Goal: Task Accomplishment & Management: Manage account settings

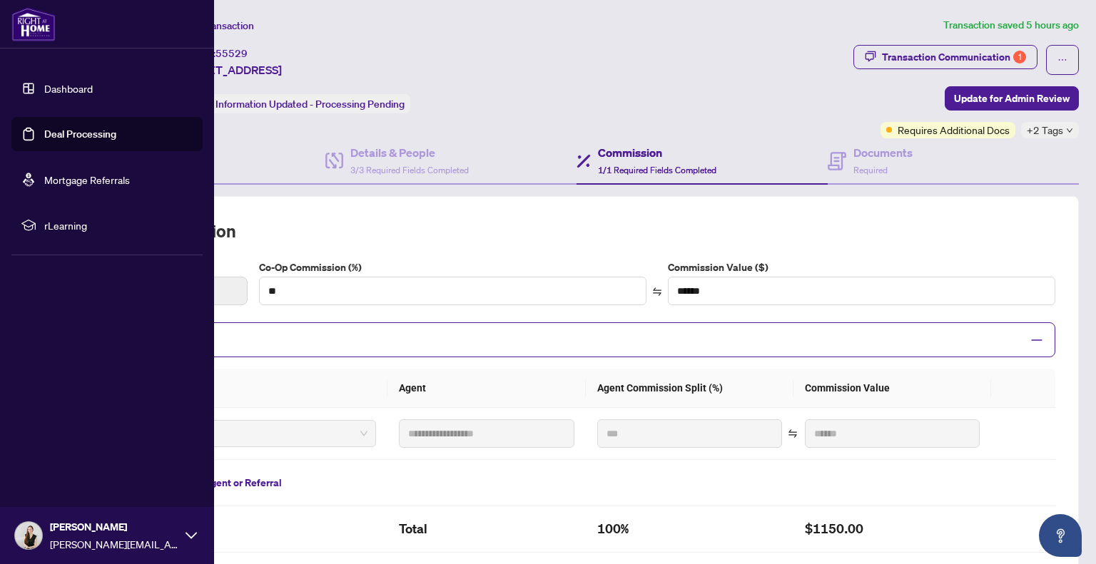
click at [83, 133] on link "Deal Processing" at bounding box center [80, 134] width 72 height 13
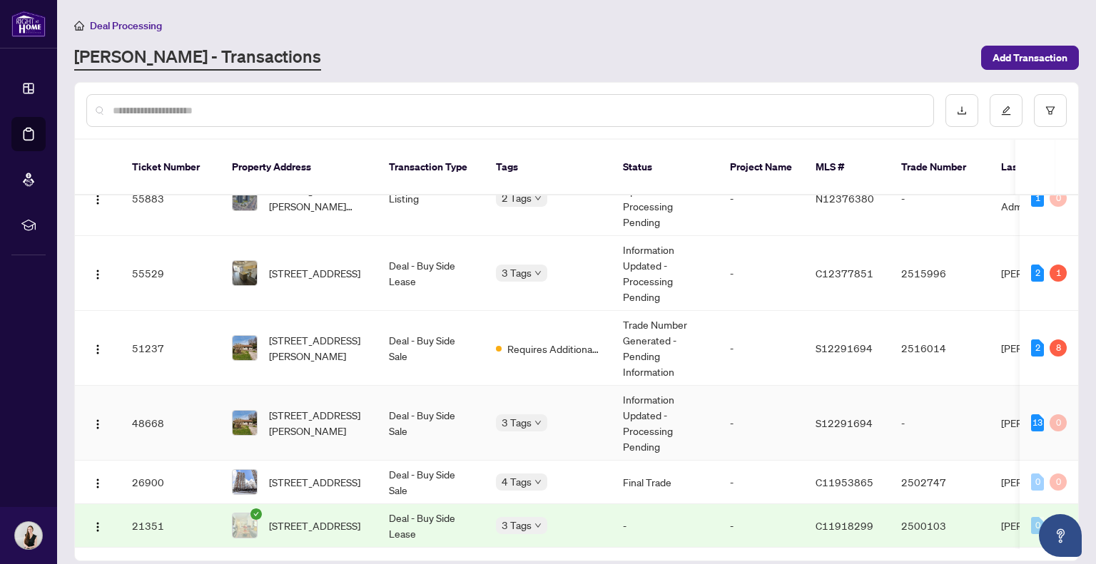
scroll to position [46, 0]
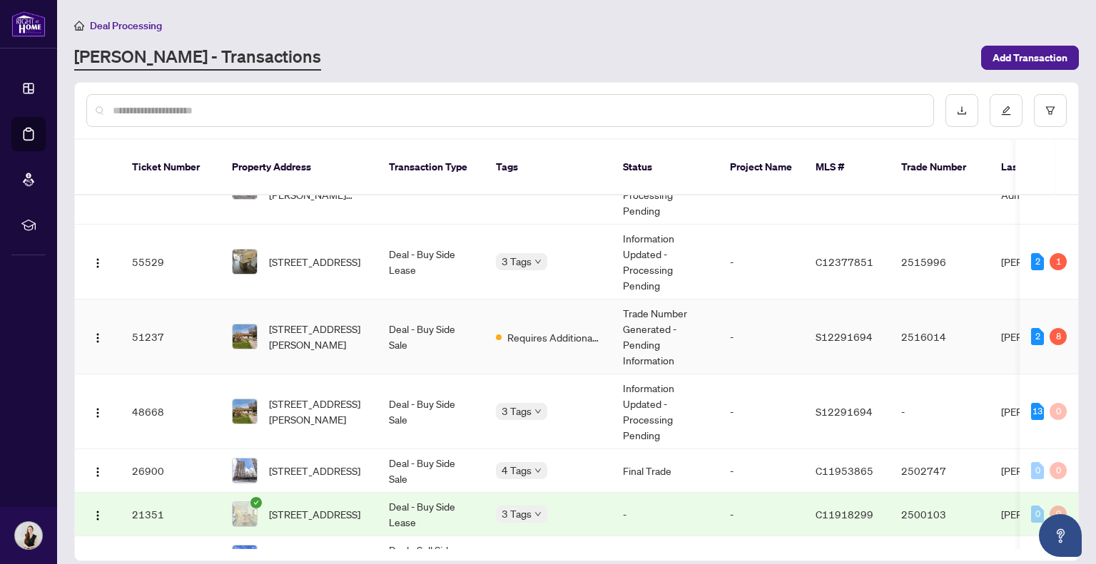
click at [628, 309] on td "Trade Number Generated - Pending Information" at bounding box center [664, 337] width 107 height 75
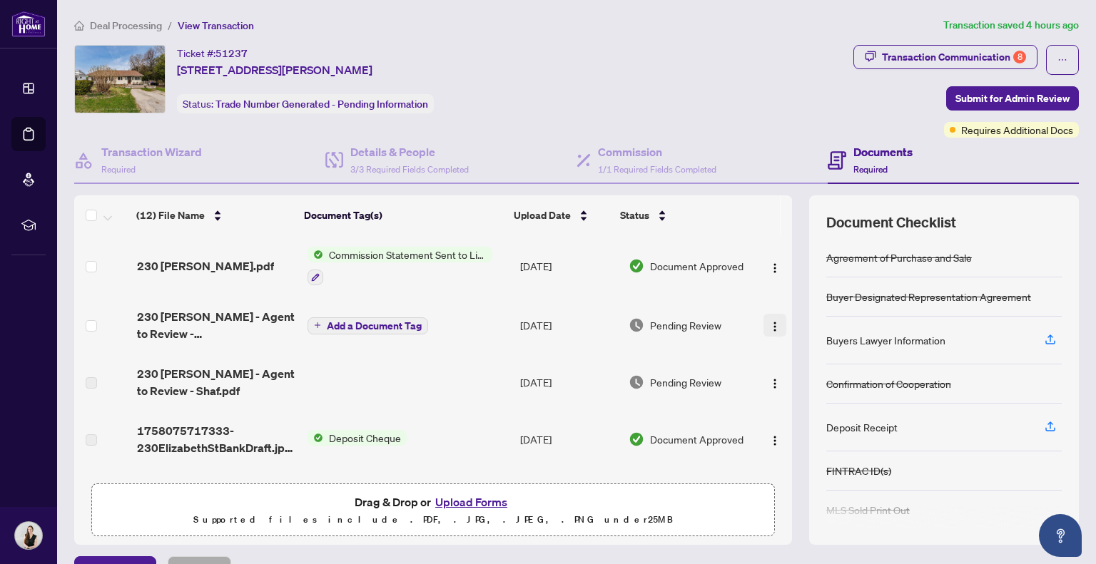
click at [769, 317] on span "button" at bounding box center [774, 325] width 11 height 16
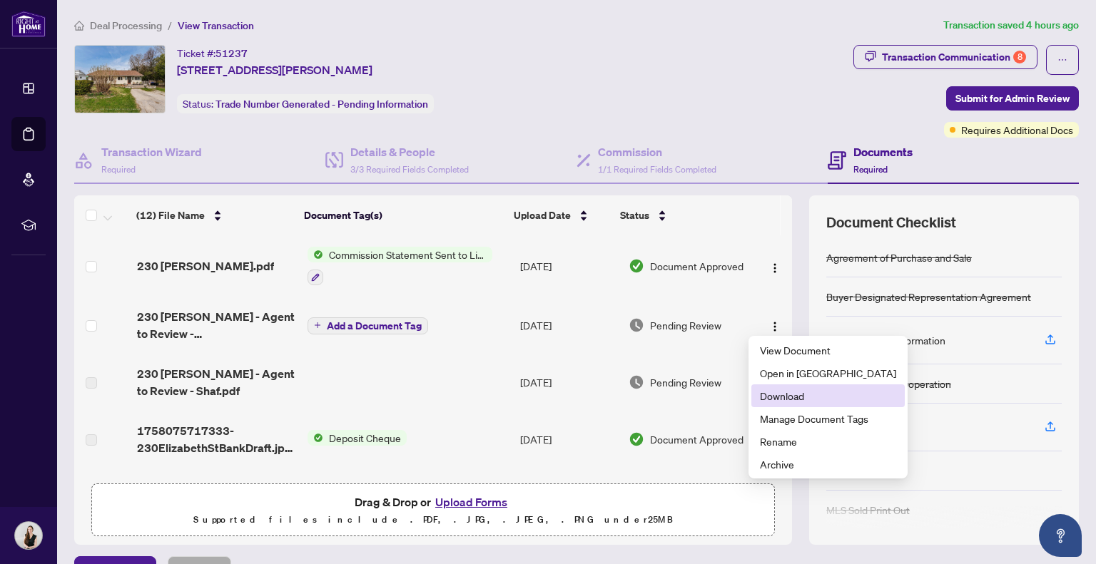
click at [793, 395] on span "Download" at bounding box center [828, 396] width 136 height 16
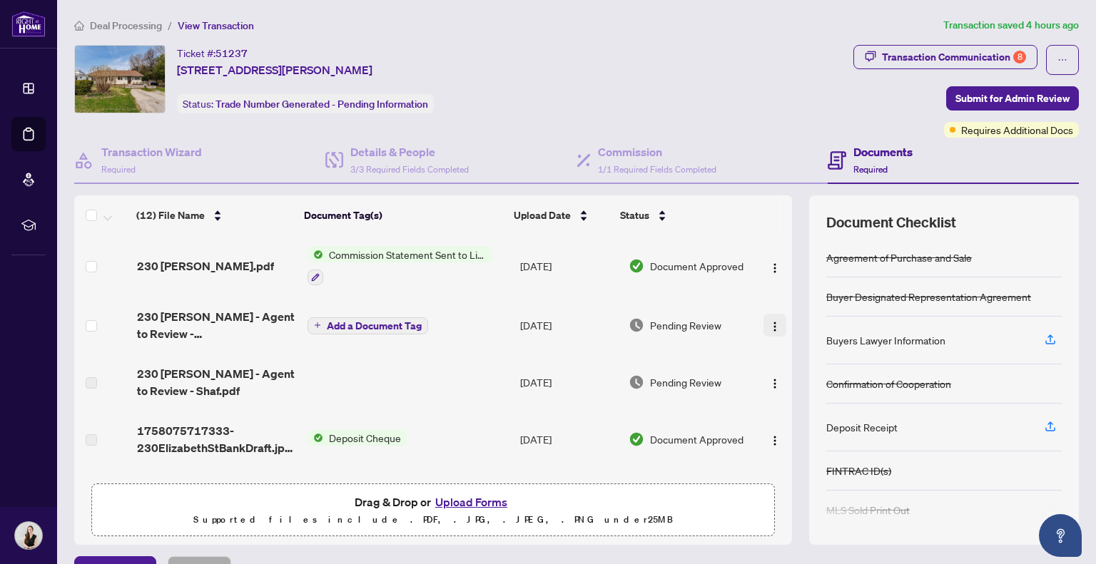
click at [766, 319] on button "button" at bounding box center [774, 325] width 23 height 23
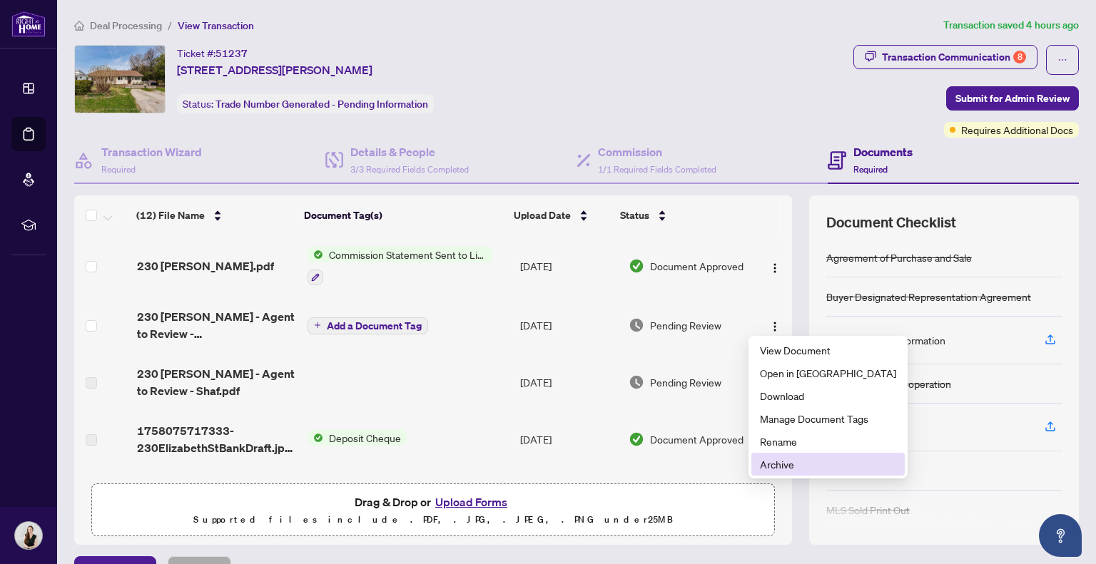
click at [789, 462] on span "Archive" at bounding box center [828, 465] width 136 height 16
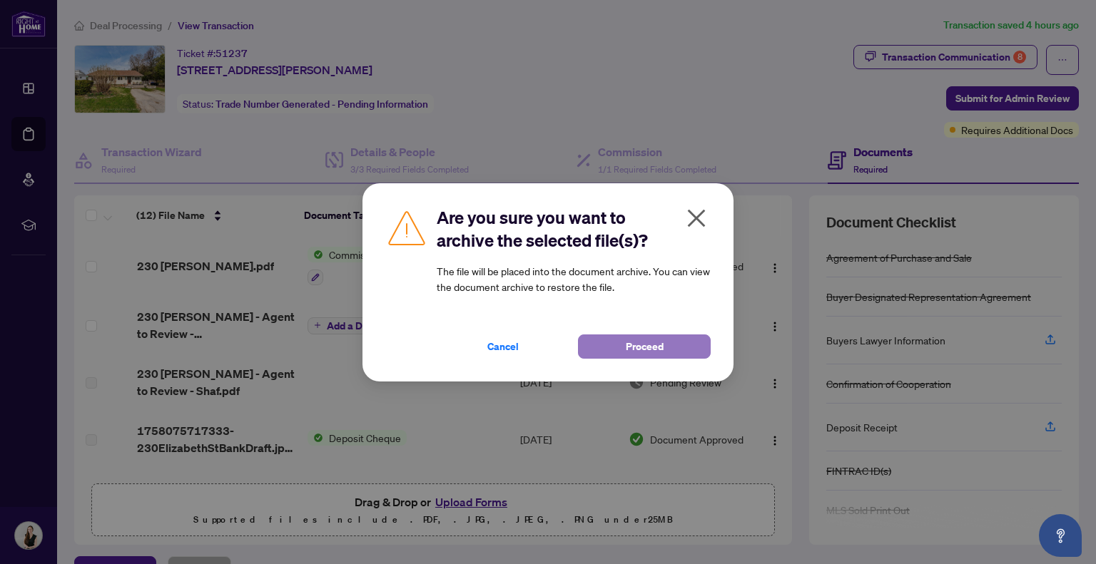
click at [617, 346] on button "Proceed" at bounding box center [644, 347] width 133 height 24
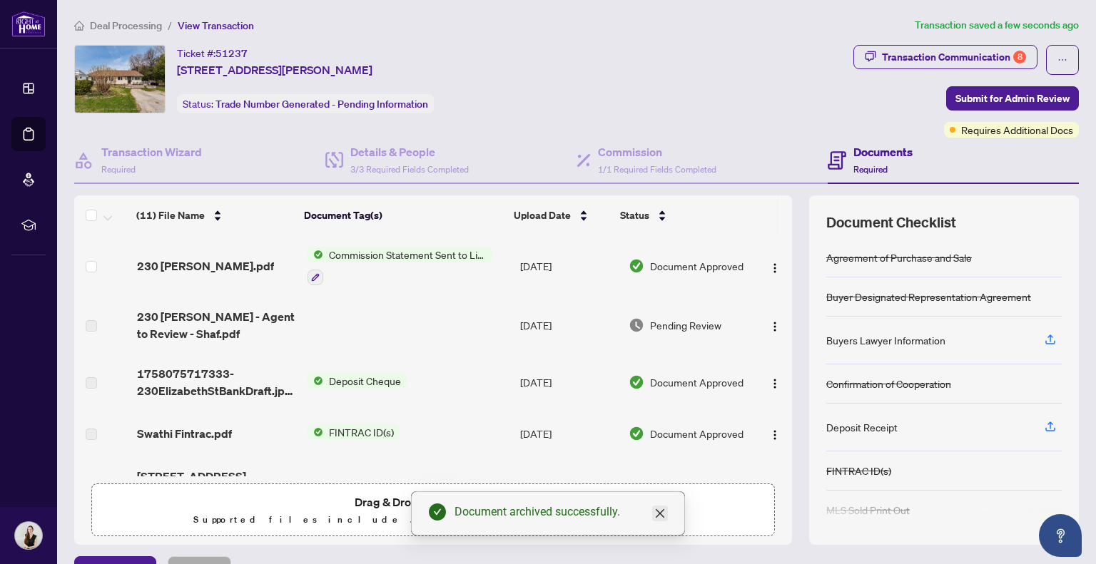
click at [661, 516] on icon "close" at bounding box center [660, 513] width 9 height 9
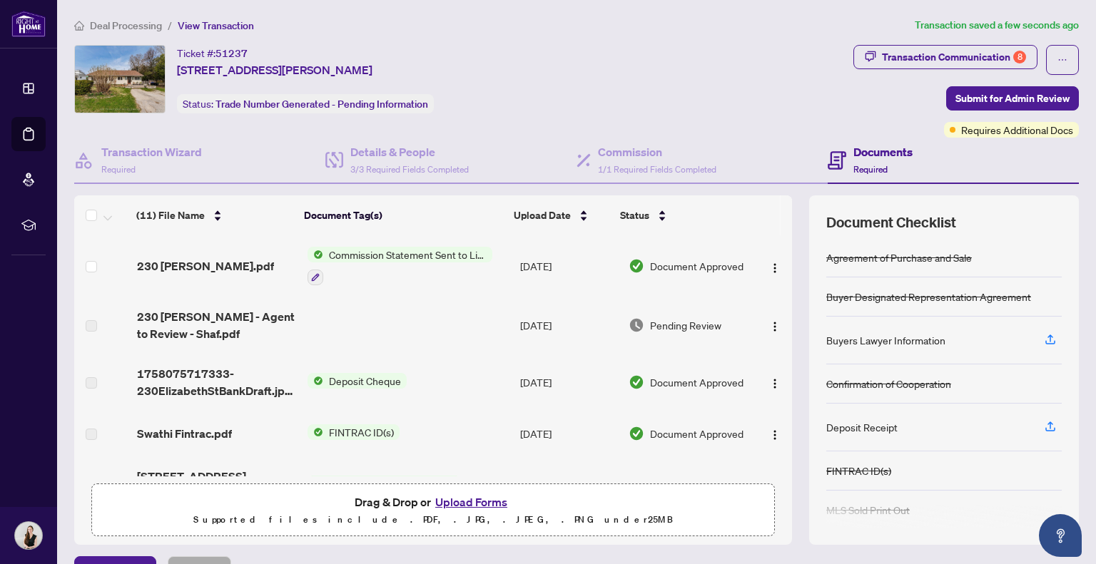
click at [479, 503] on button "Upload Forms" at bounding box center [471, 502] width 81 height 19
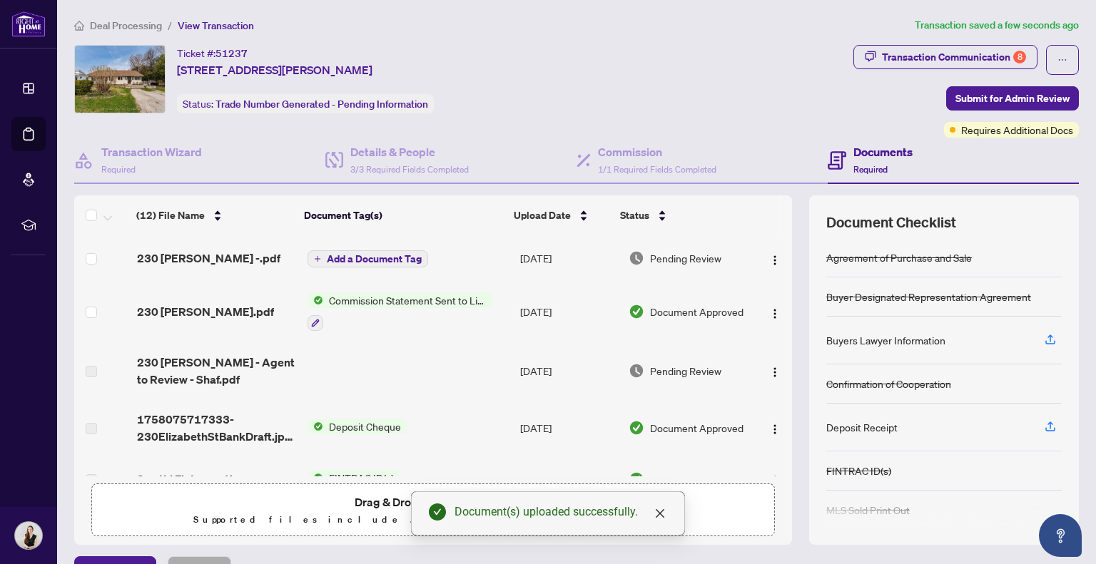
click at [360, 254] on span "Add a Document Tag" at bounding box center [374, 259] width 95 height 10
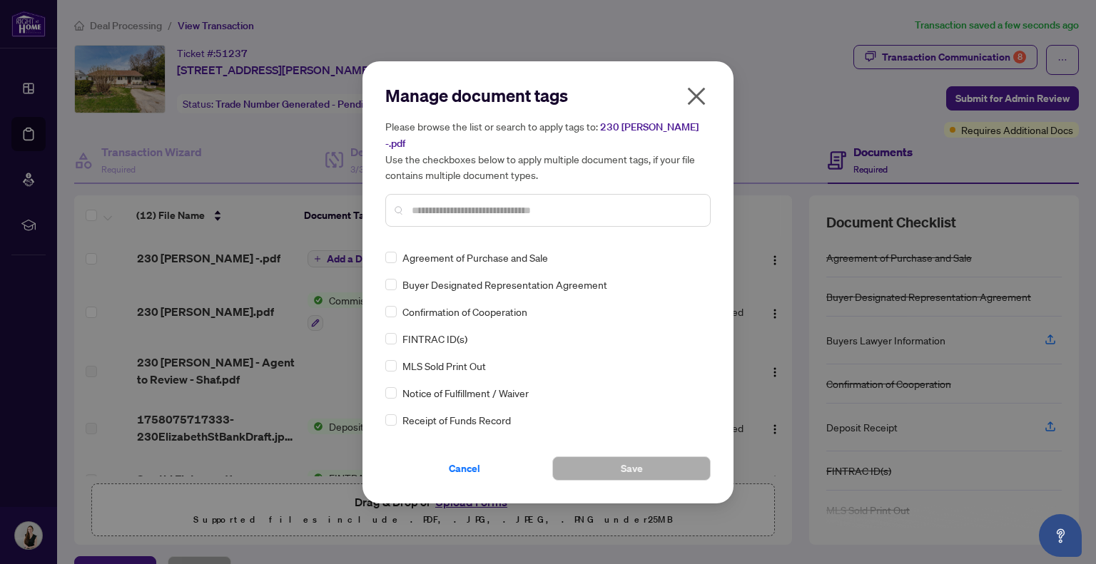
click at [437, 213] on div at bounding box center [547, 210] width 325 height 33
click at [439, 203] on input "text" at bounding box center [555, 211] width 287 height 16
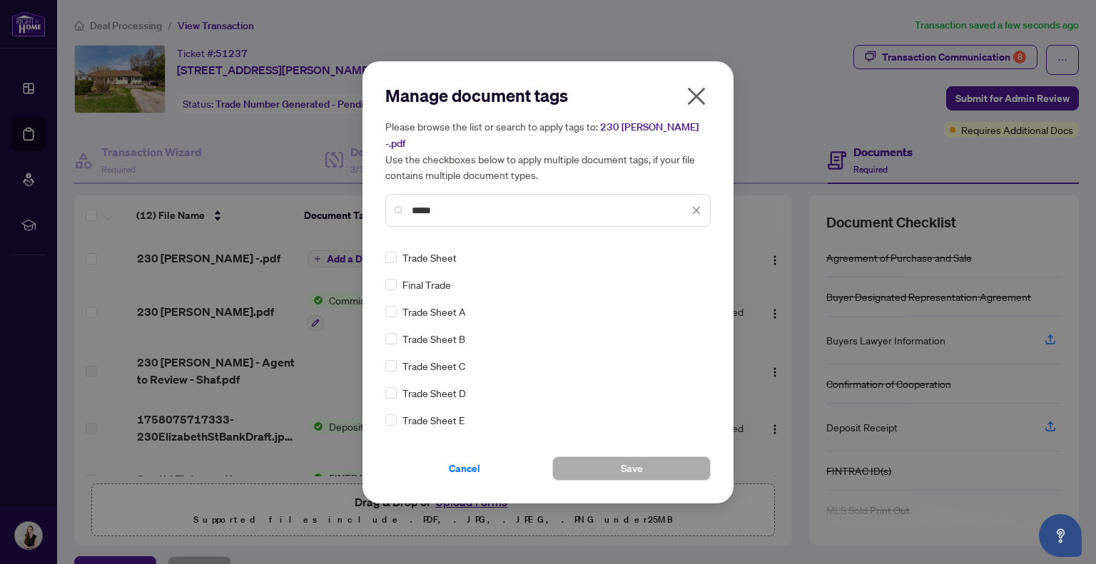
type input "*****"
click at [650, 462] on button "Save" at bounding box center [631, 469] width 158 height 24
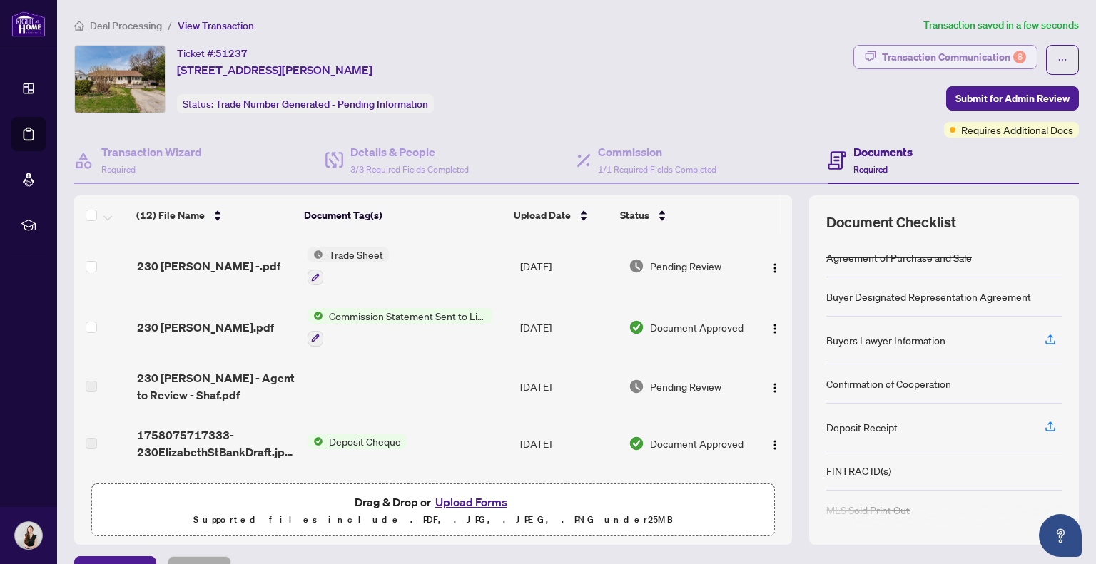
click at [900, 58] on div "Transaction Communication 8" at bounding box center [954, 57] width 144 height 23
type textarea "**********"
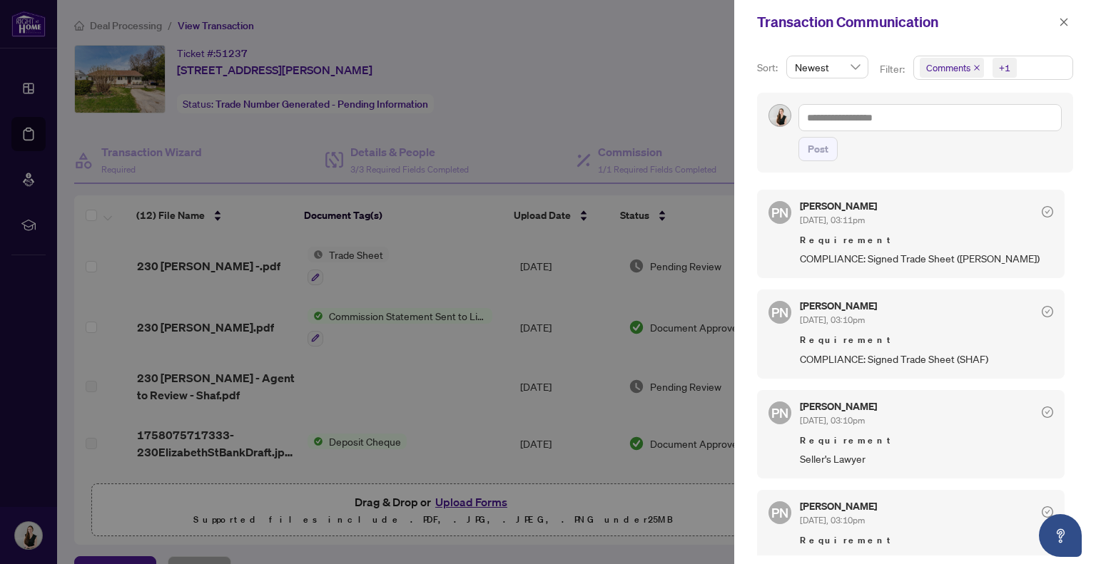
click at [475, 81] on div at bounding box center [548, 282] width 1096 height 564
click at [1066, 26] on icon "close" at bounding box center [1064, 22] width 10 height 10
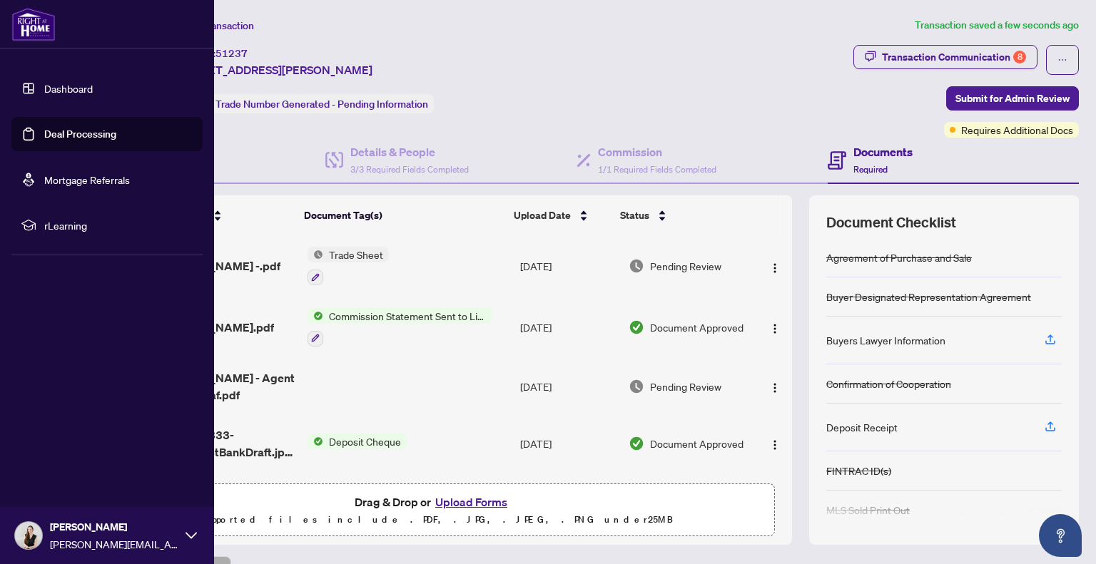
click at [44, 128] on link "Deal Processing" at bounding box center [80, 134] width 72 height 13
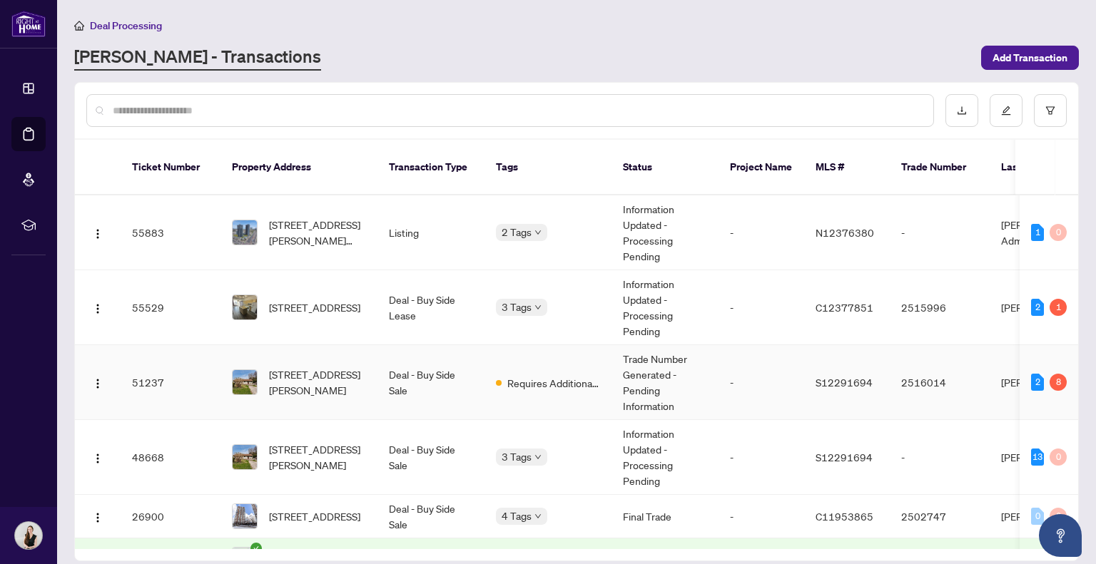
click at [370, 382] on td "[STREET_ADDRESS][PERSON_NAME]" at bounding box center [298, 382] width 157 height 75
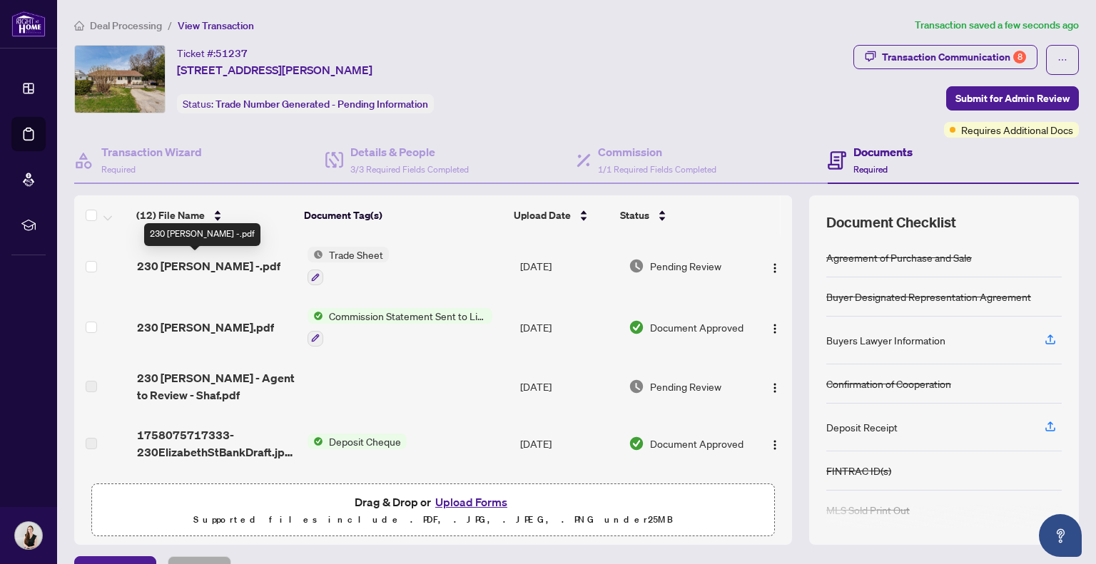
click at [242, 258] on span "230 [PERSON_NAME] -.pdf" at bounding box center [208, 266] width 143 height 17
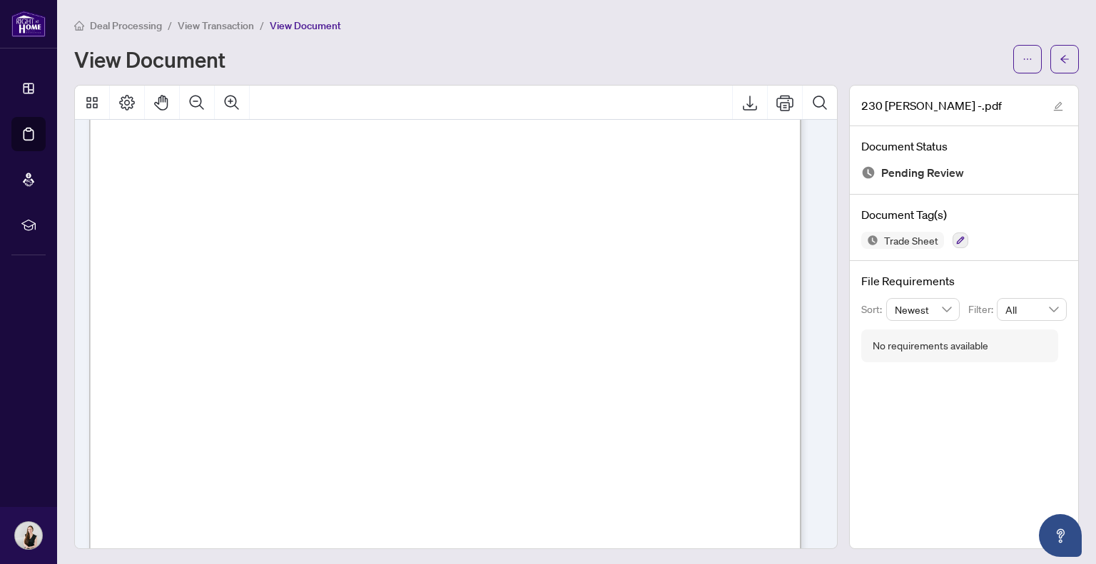
scroll to position [311, 0]
